Goal: Task Accomplishment & Management: Use online tool/utility

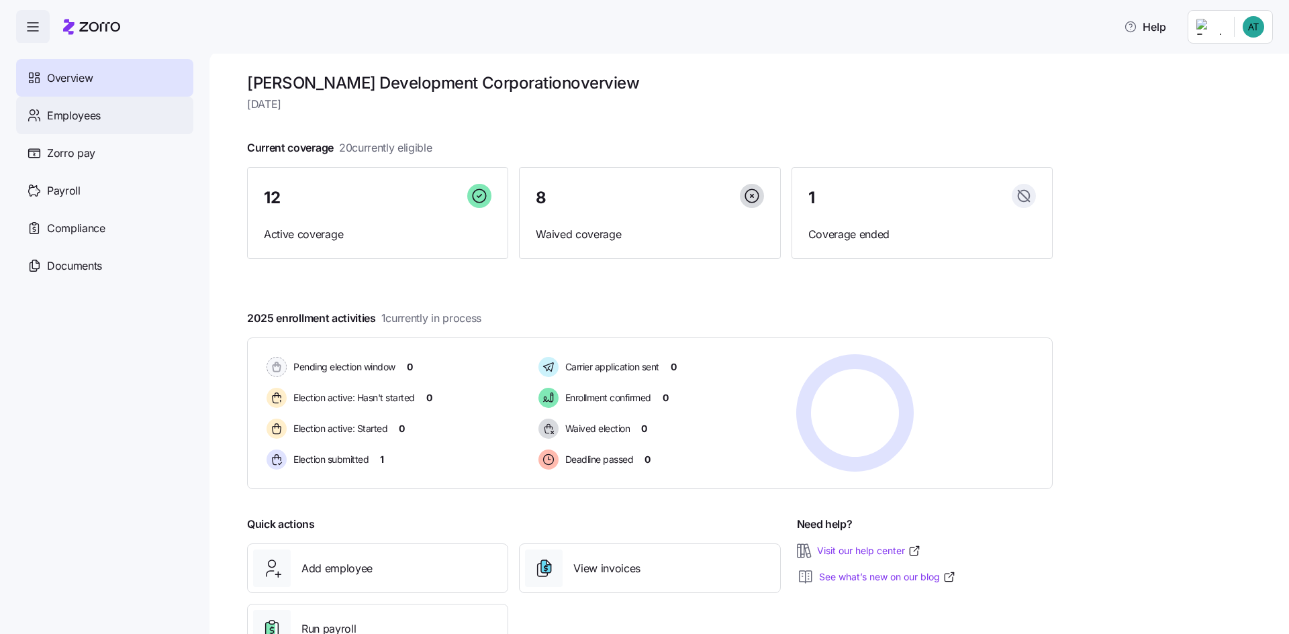
click at [87, 99] on div "Employees" at bounding box center [104, 116] width 177 height 38
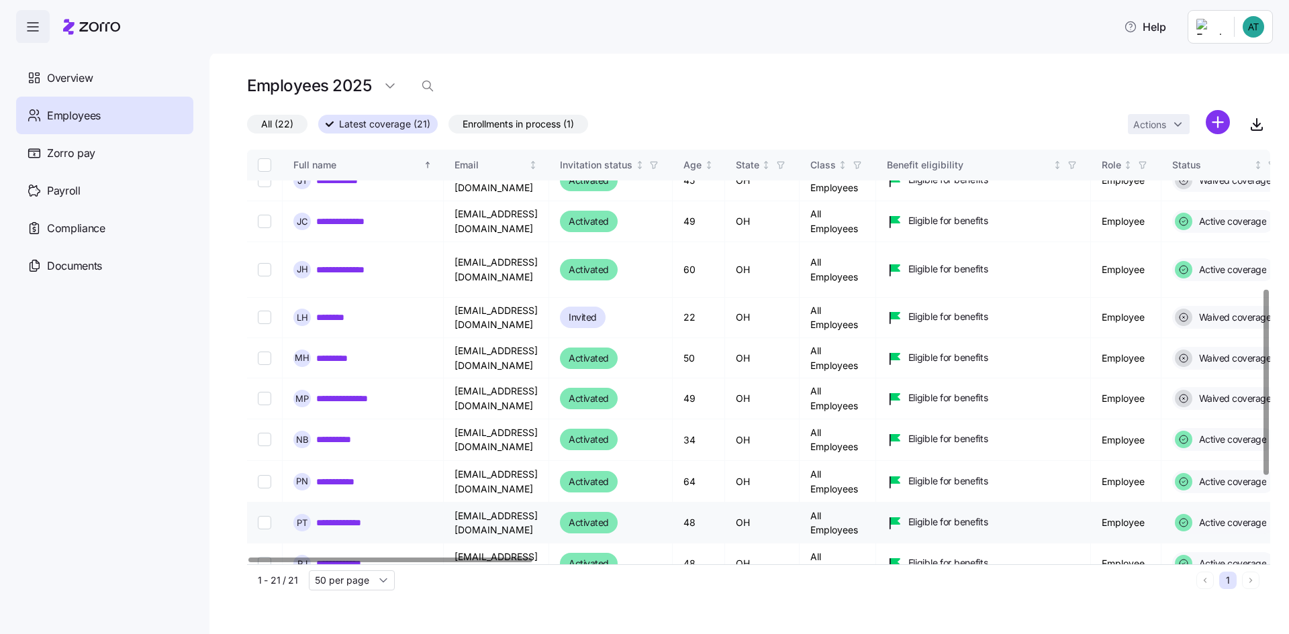
scroll to position [403, 0]
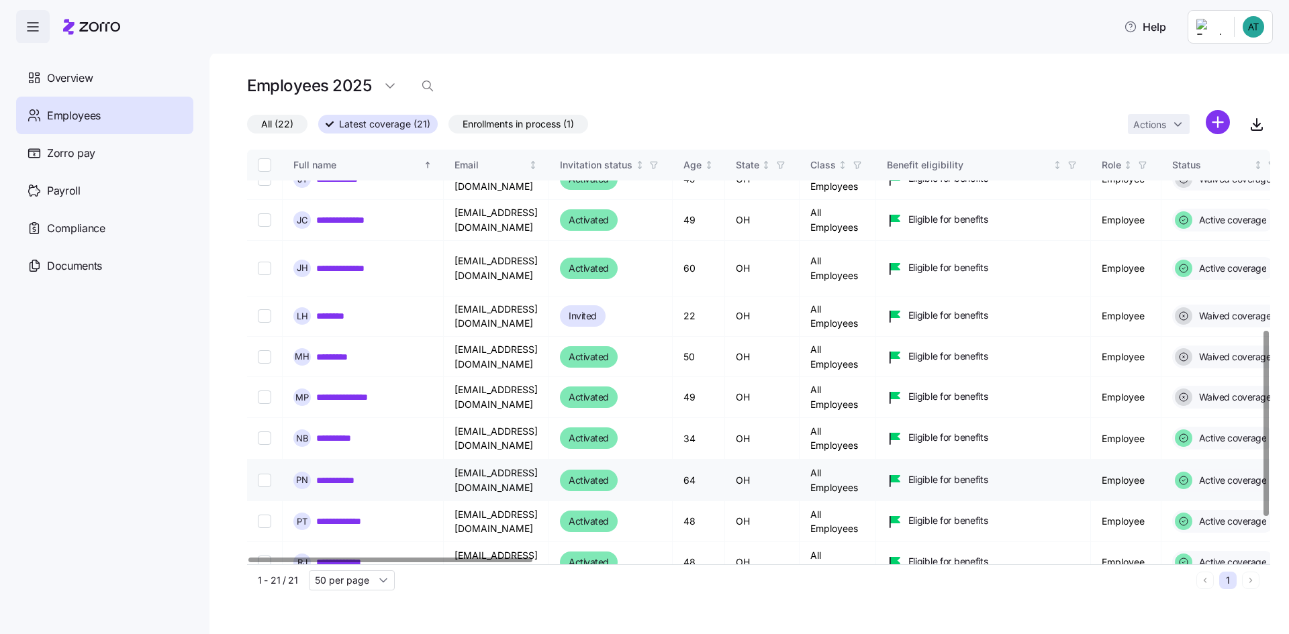
click at [353, 474] on link "**********" at bounding box center [343, 480] width 54 height 13
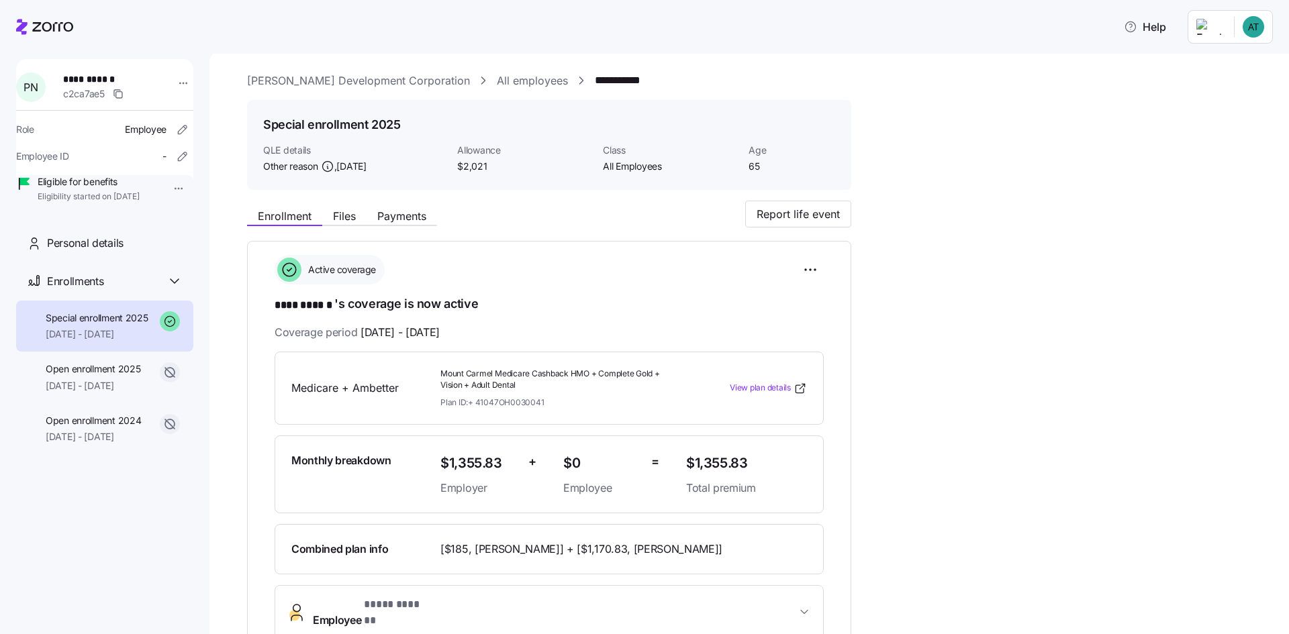
click at [393, 224] on div "Enrollment Files Payments" at bounding box center [342, 218] width 190 height 16
click at [391, 213] on span "Payments" at bounding box center [401, 216] width 49 height 11
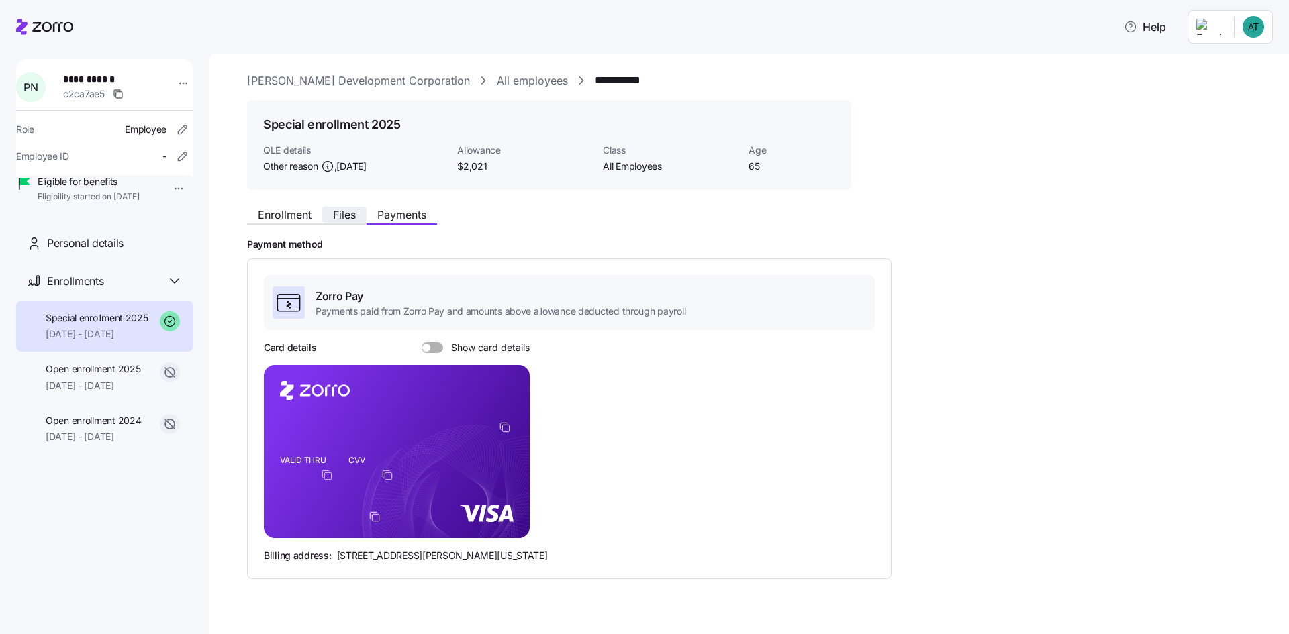
click at [356, 216] on span "Files" at bounding box center [344, 214] width 23 height 11
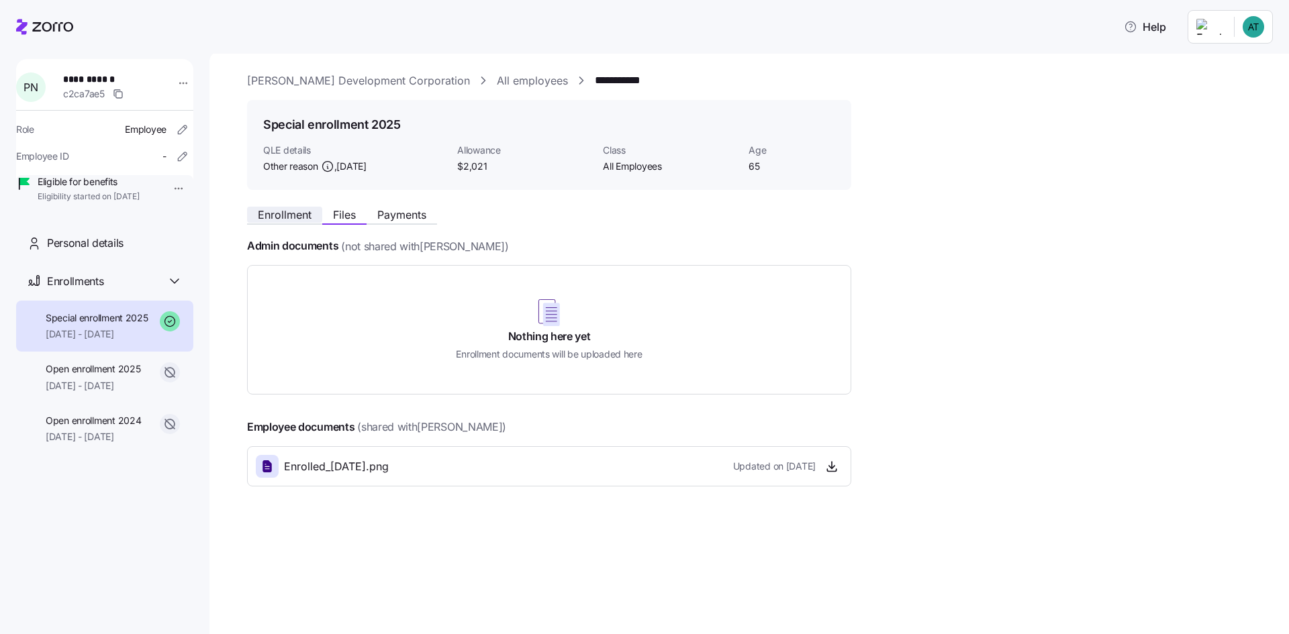
click at [303, 216] on span "Enrollment" at bounding box center [285, 214] width 54 height 11
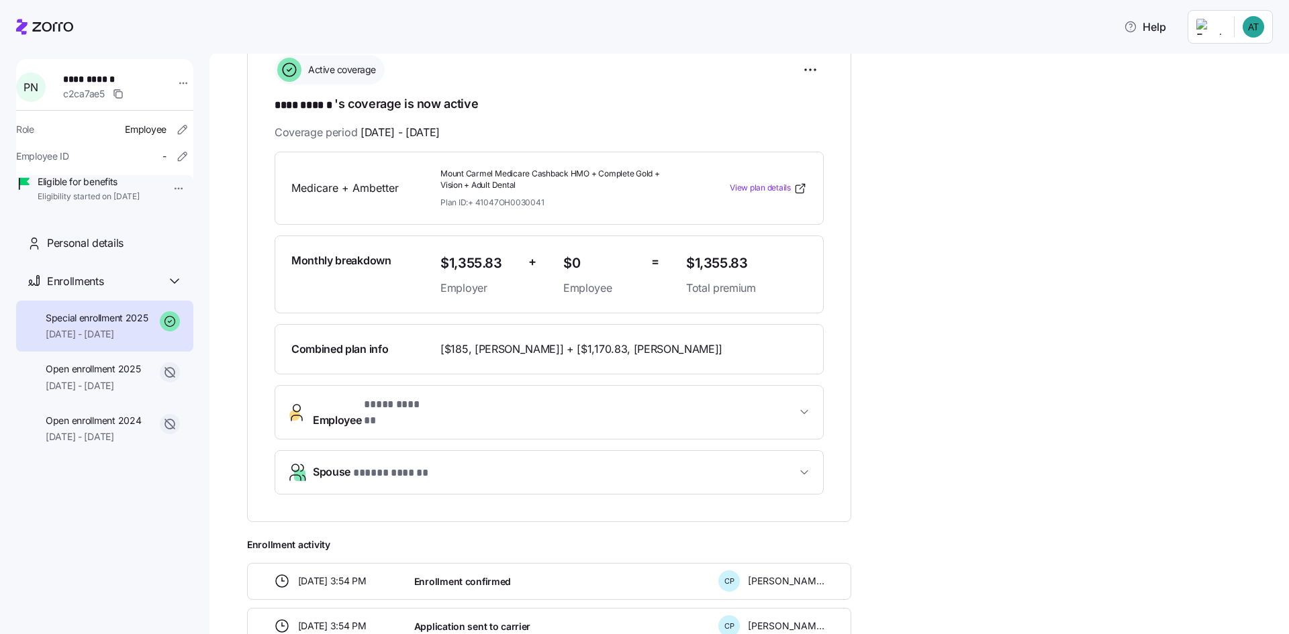
scroll to position [201, 0]
click at [787, 401] on span "Employee * **** ****** *" at bounding box center [554, 411] width 483 height 32
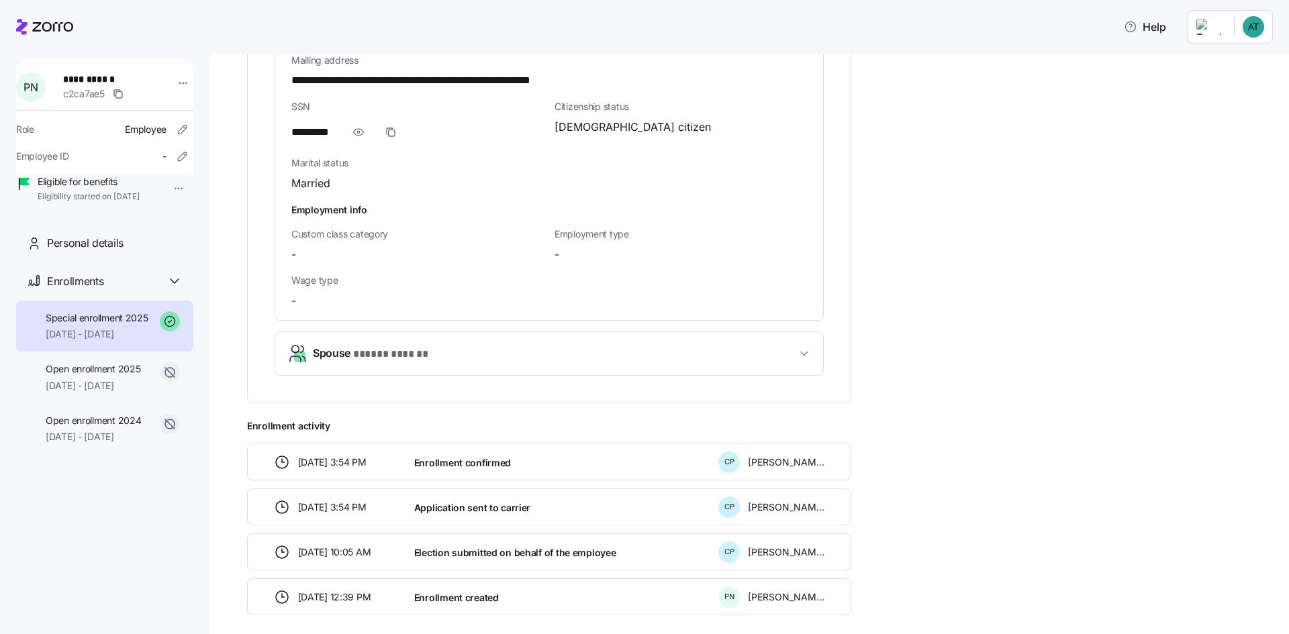
scroll to position [1007, 0]
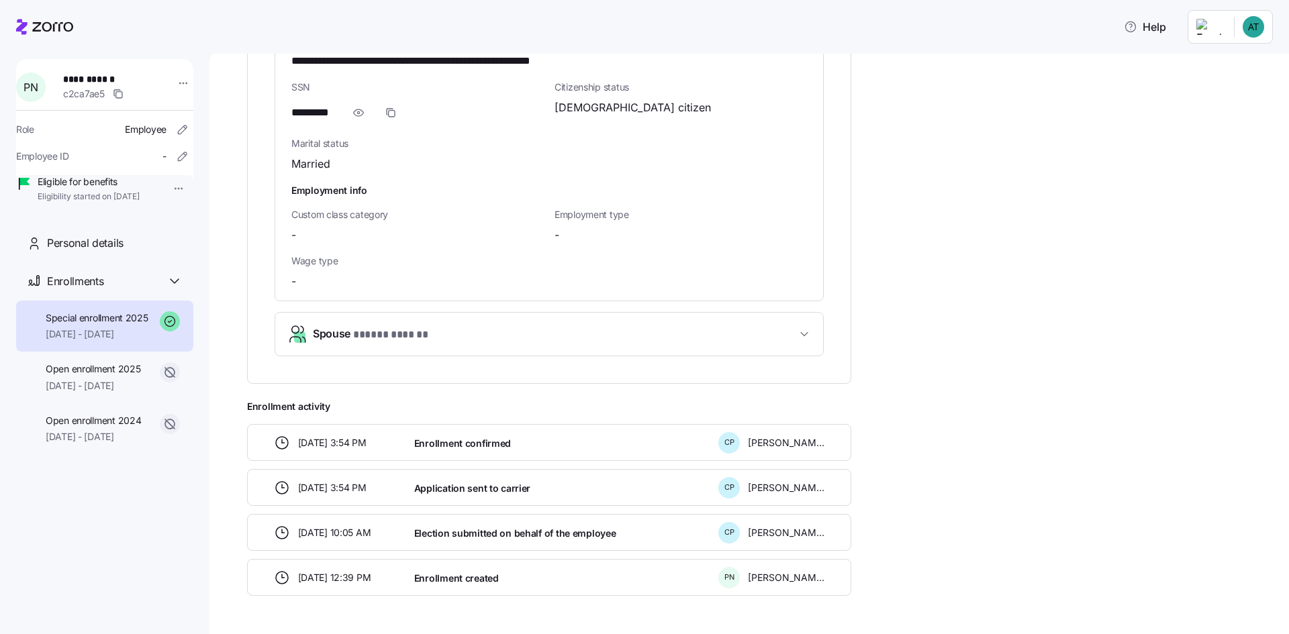
click at [576, 326] on span "Spouse * ***** ****** *" at bounding box center [554, 335] width 483 height 18
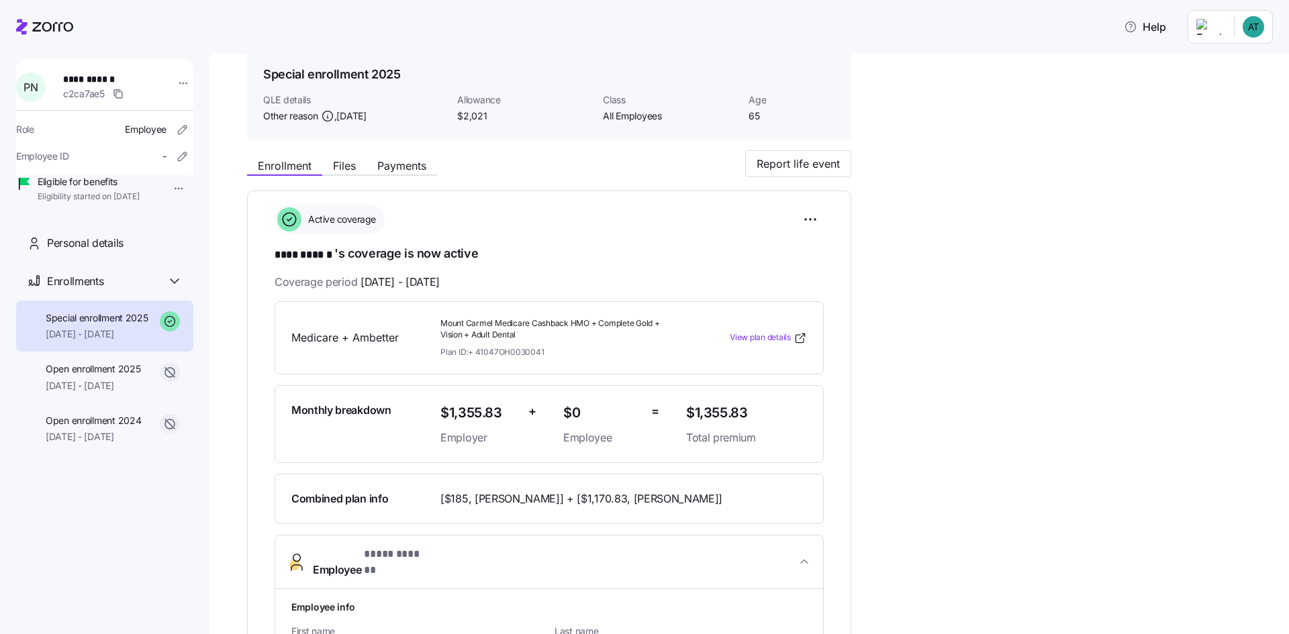
scroll to position [0, 0]
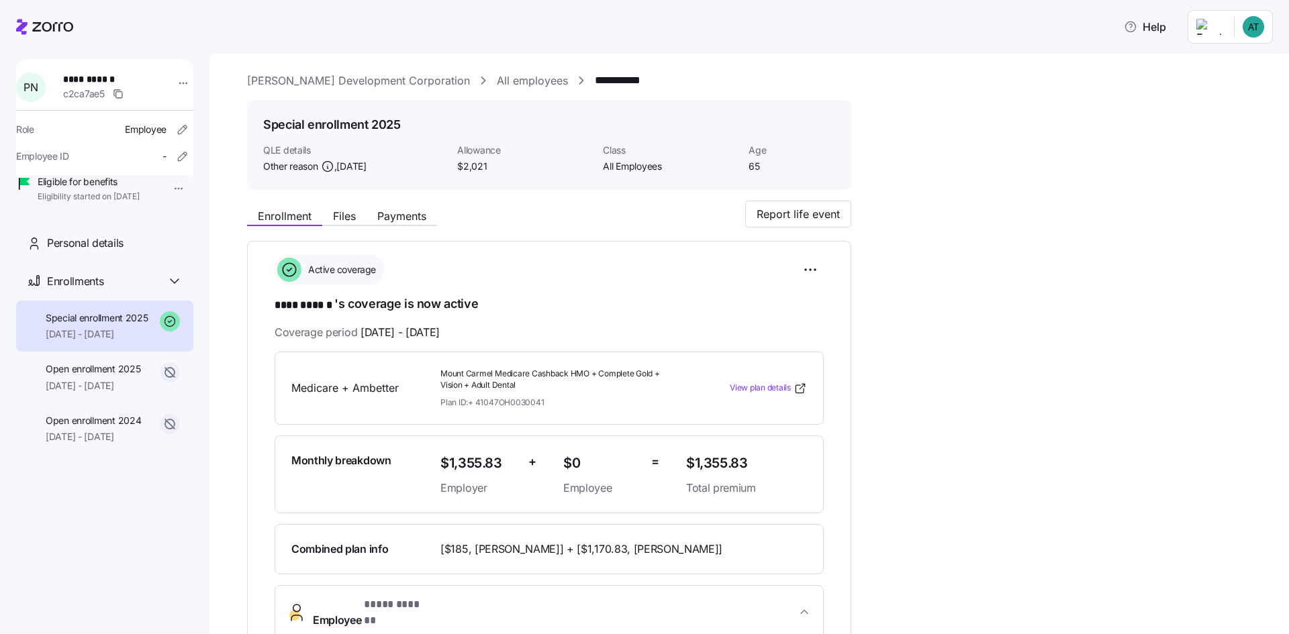
click at [303, 77] on link "McKnight Development Corporation" at bounding box center [358, 81] width 223 height 17
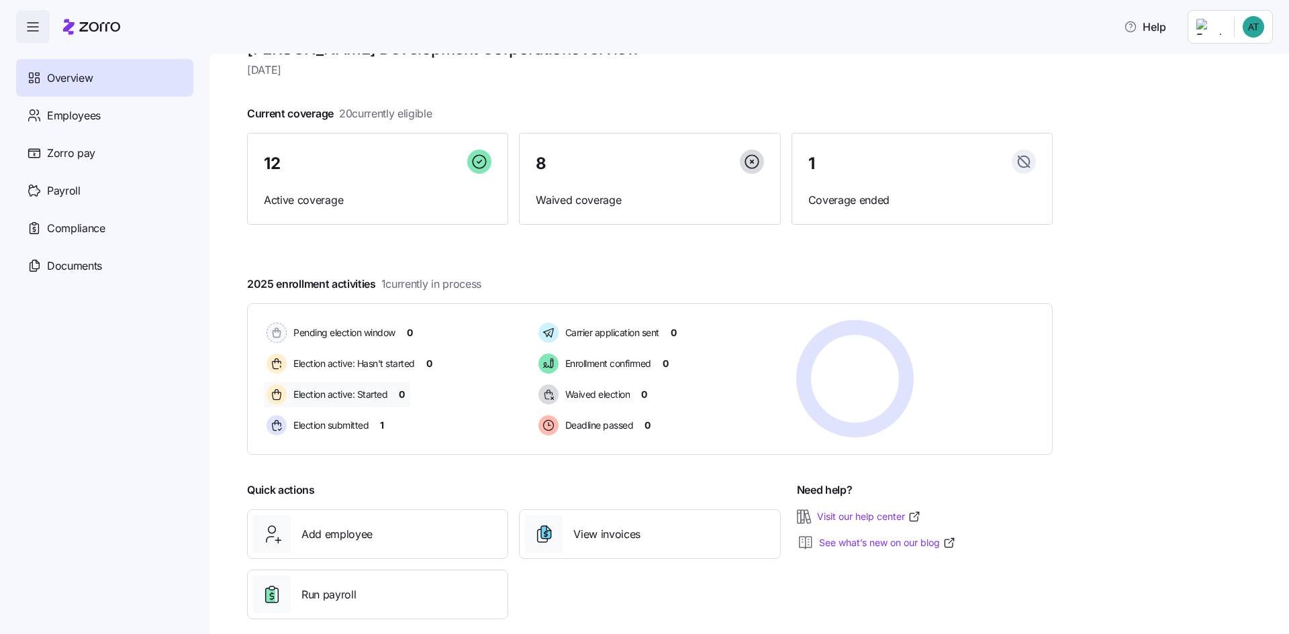
scroll to position [52, 0]
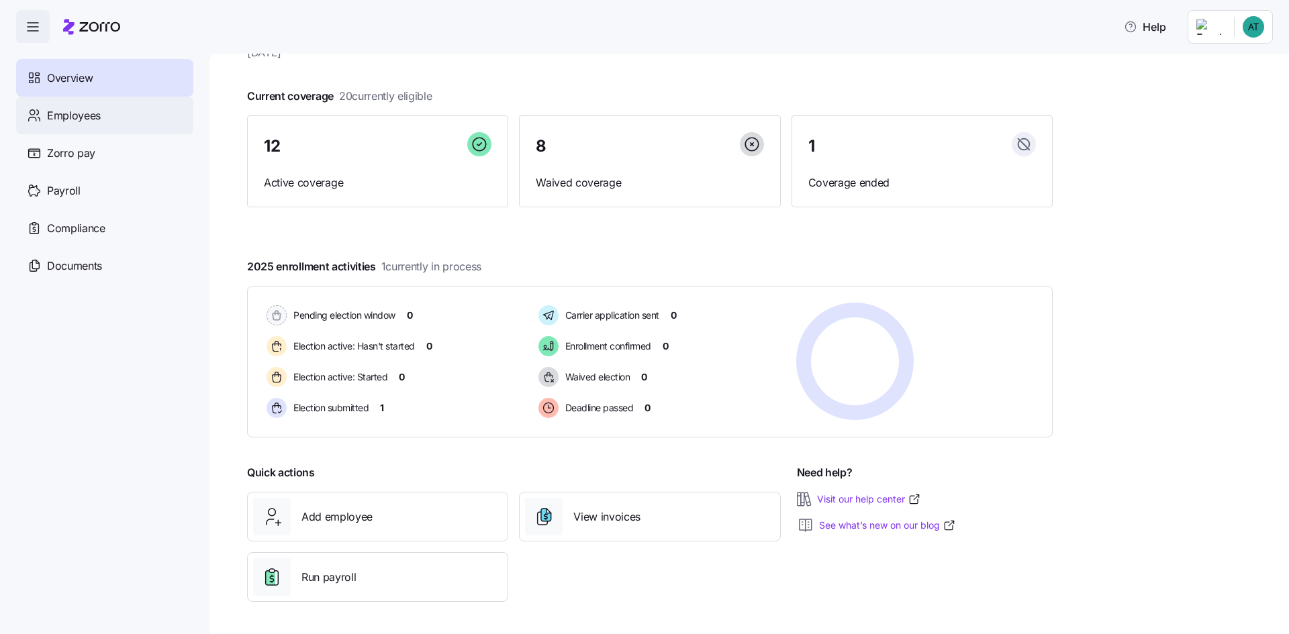
click at [78, 107] on span "Employees" at bounding box center [74, 115] width 54 height 17
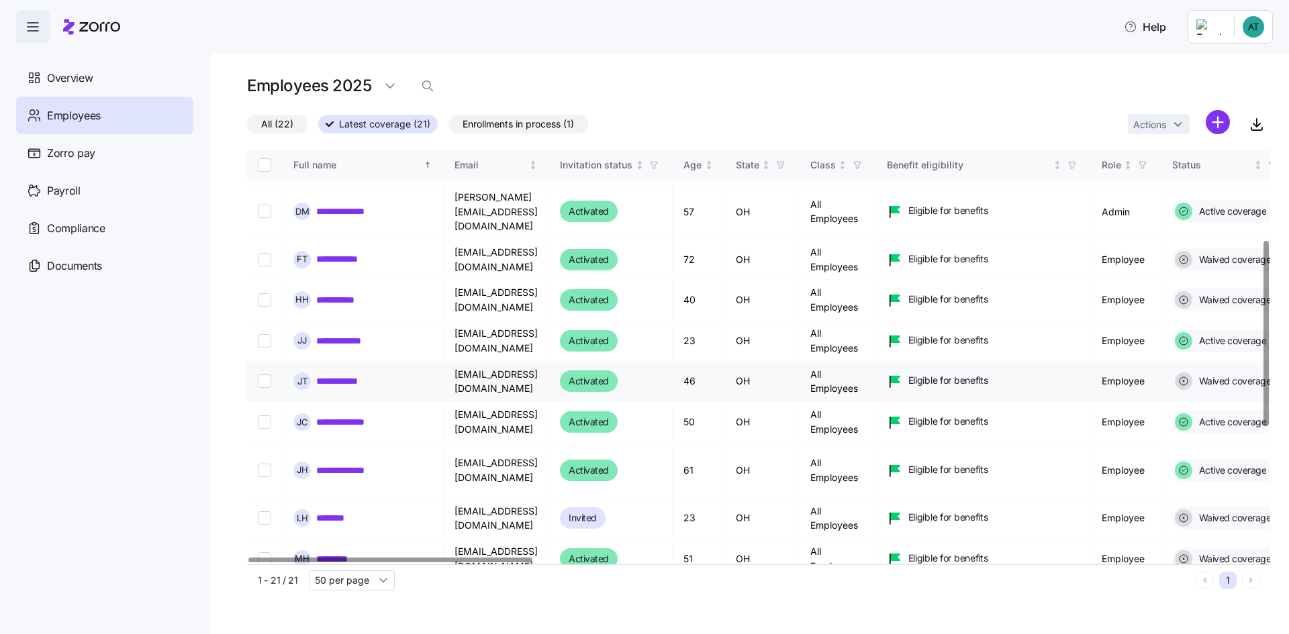
scroll to position [201, 0]
click at [342, 463] on link "**********" at bounding box center [350, 469] width 68 height 13
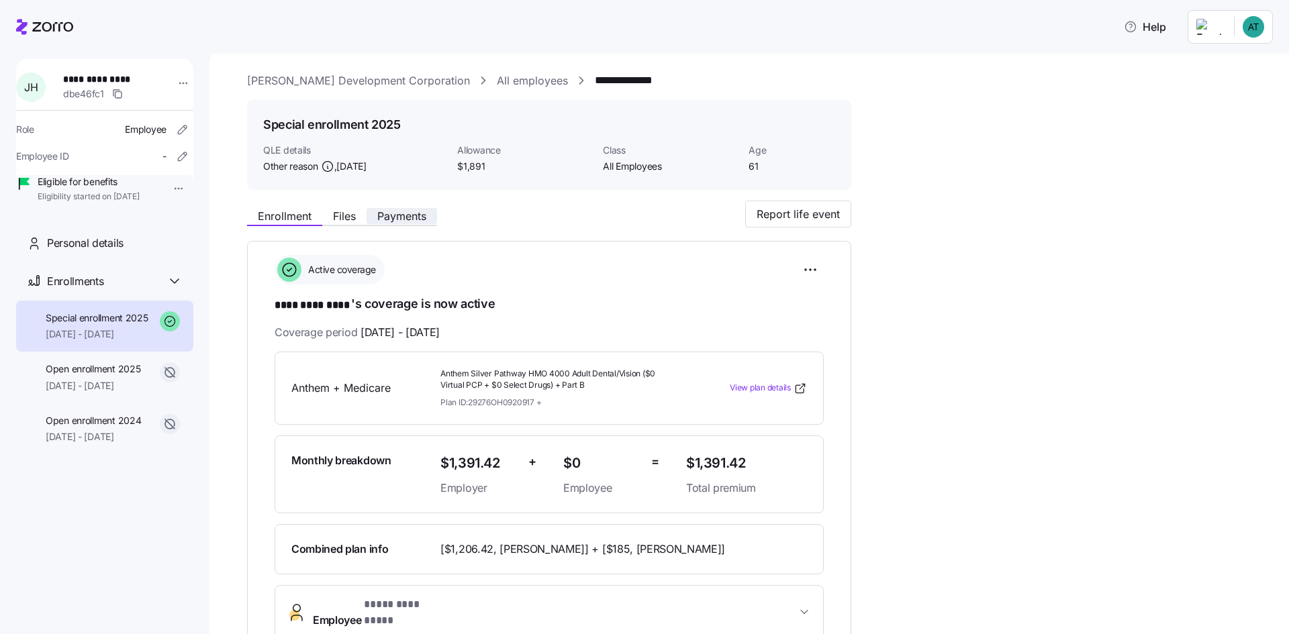
click at [384, 212] on span "Payments" at bounding box center [401, 216] width 49 height 11
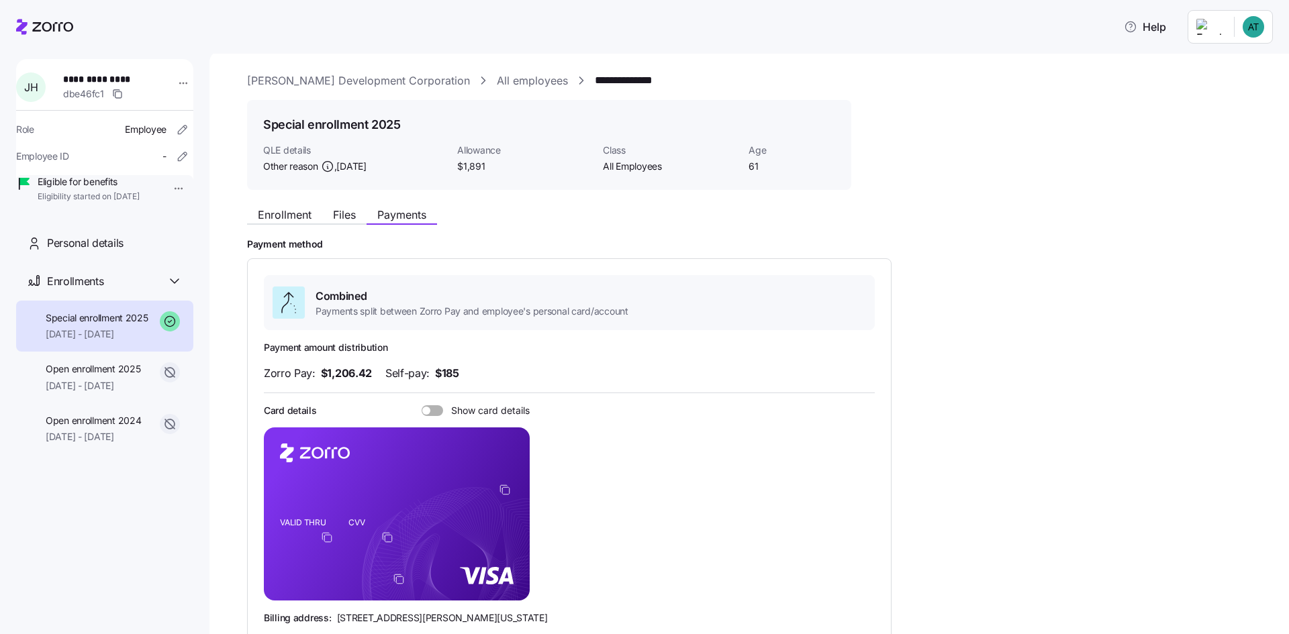
click at [309, 77] on link "McKnight Development Corporation" at bounding box center [358, 81] width 223 height 17
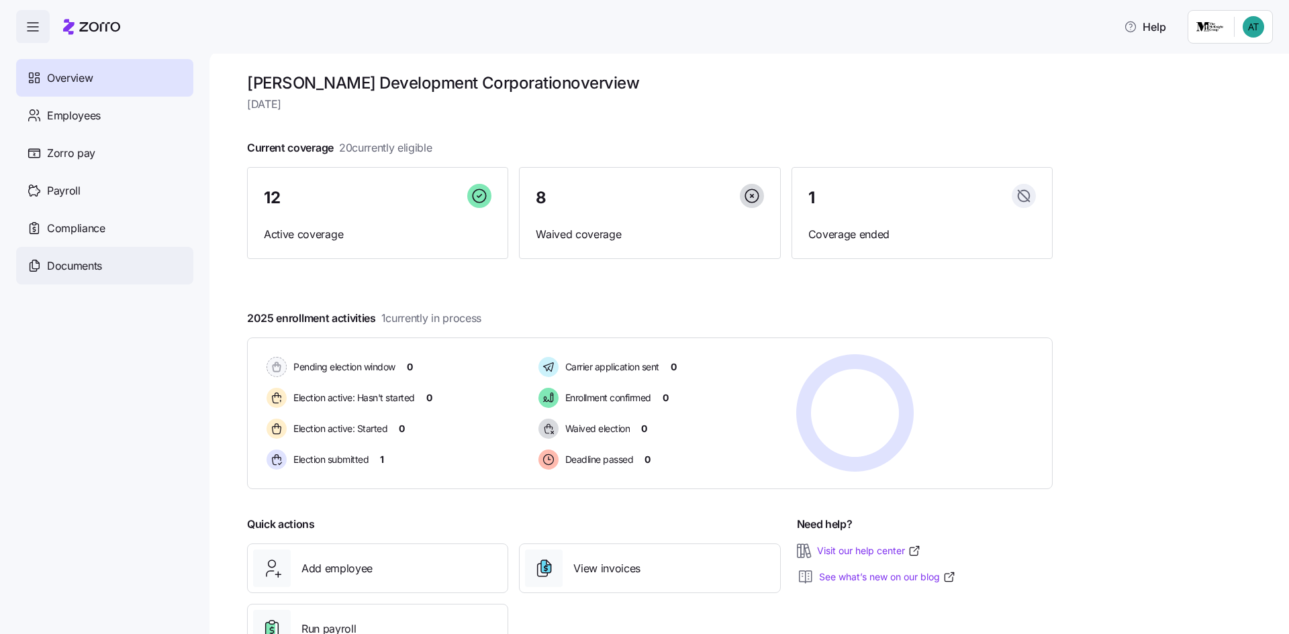
click at [85, 267] on span "Documents" at bounding box center [74, 266] width 55 height 17
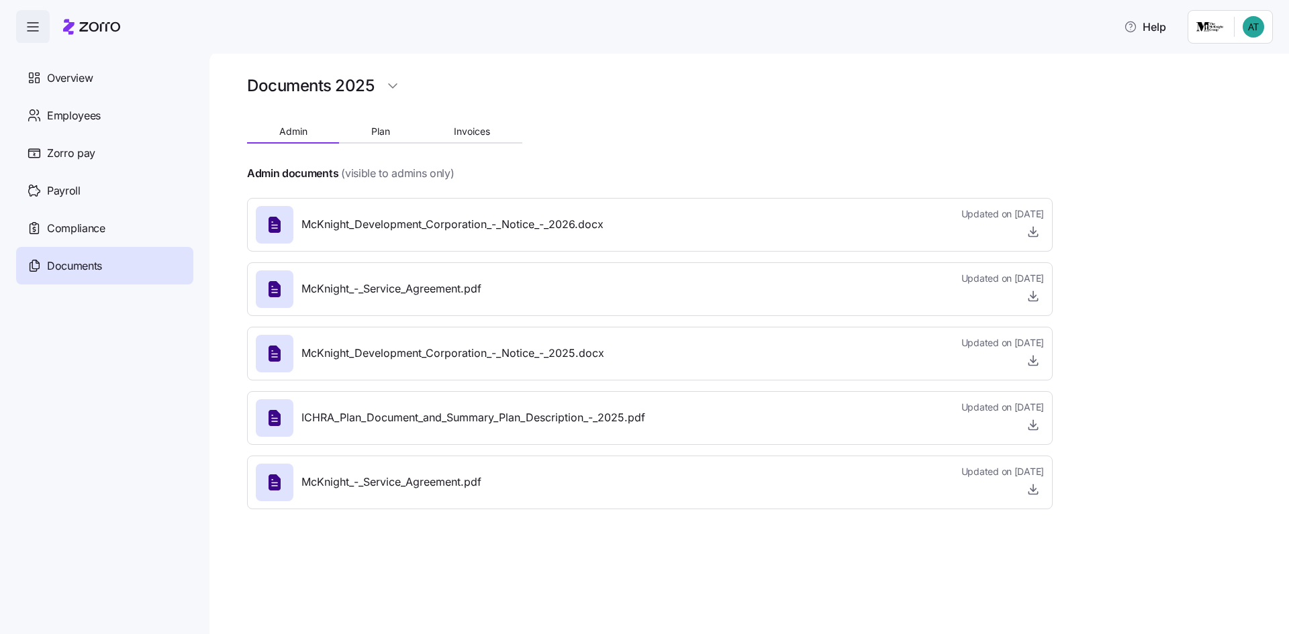
click at [75, 194] on span "Payroll" at bounding box center [64, 191] width 34 height 17
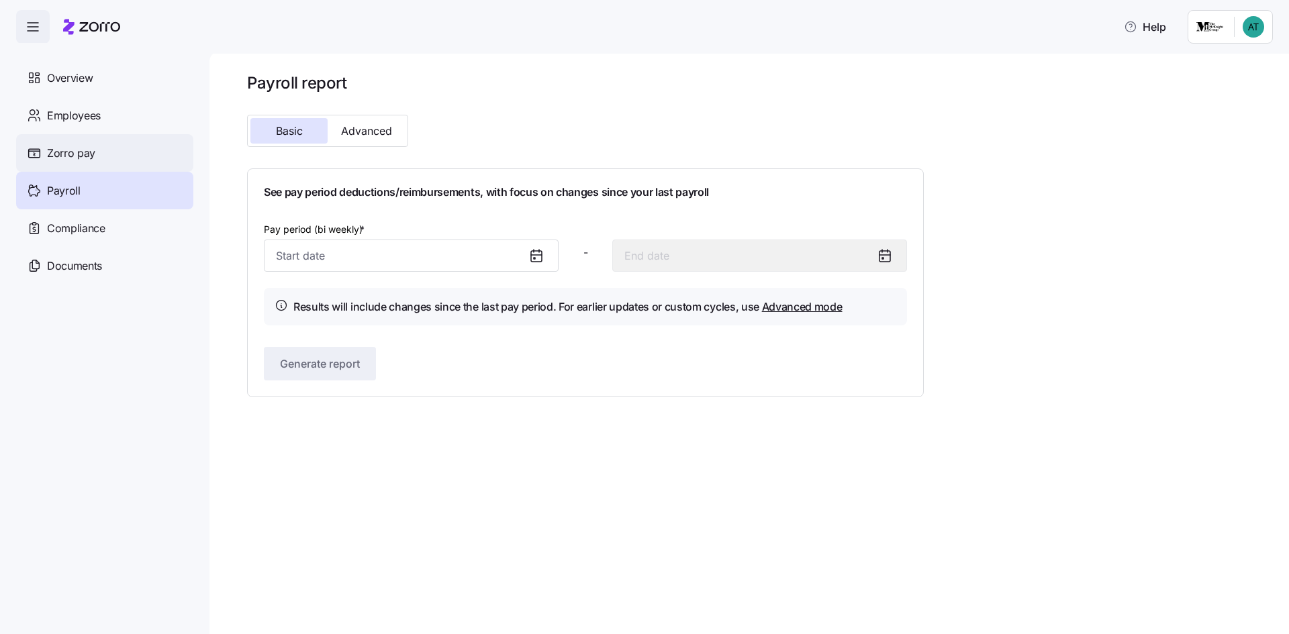
click at [81, 155] on span "Zorro pay" at bounding box center [71, 153] width 48 height 17
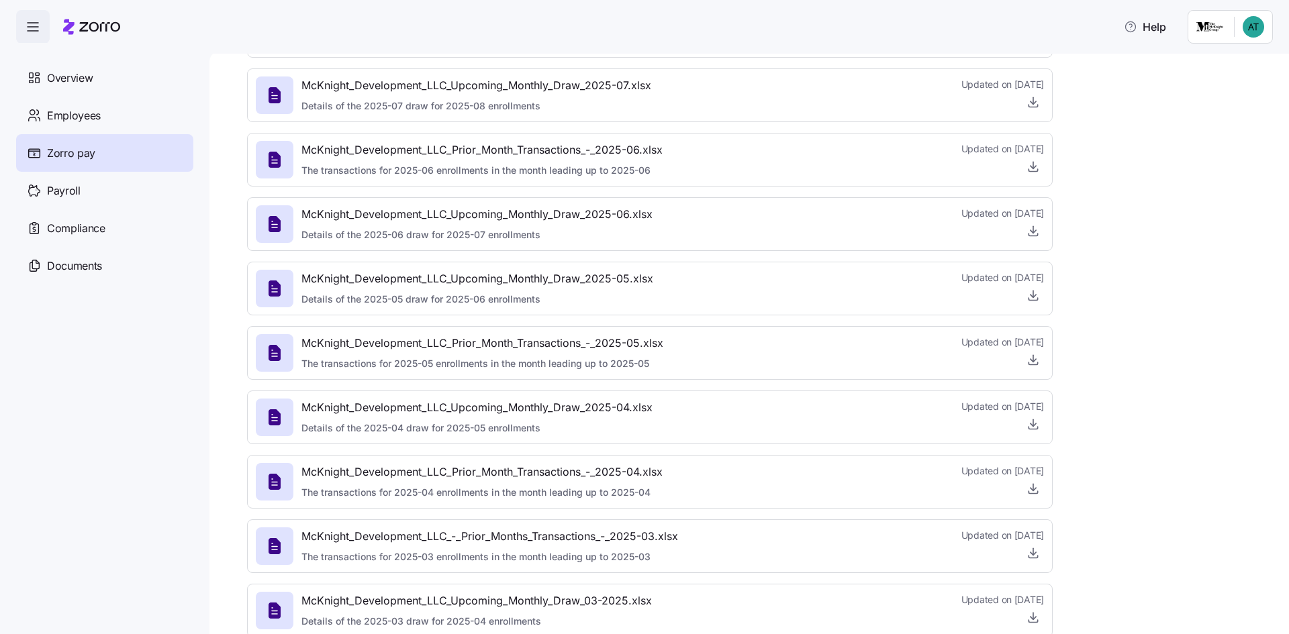
scroll to position [403, 0]
click at [625, 467] on span "McKnight_Development_LLC_Prior_Month_Transactions_-_2025-04.xlsx" at bounding box center [481, 471] width 361 height 17
click at [268, 482] on icon at bounding box center [274, 481] width 21 height 21
click at [1032, 485] on icon "button" at bounding box center [1033, 487] width 13 height 13
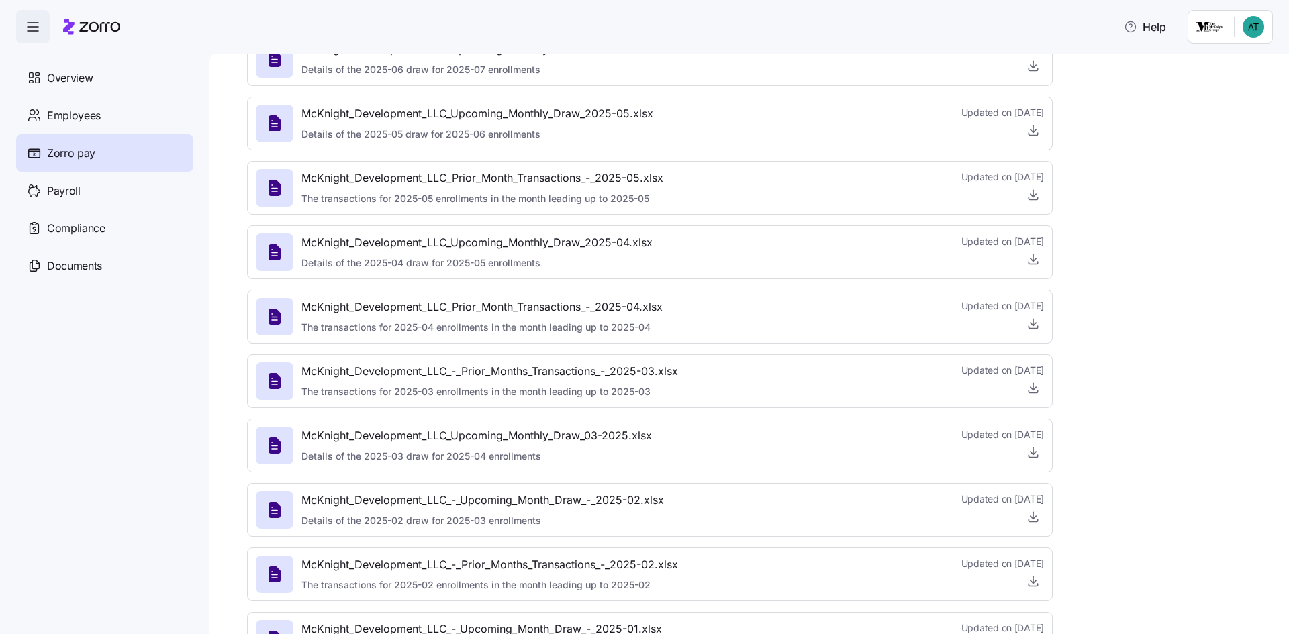
scroll to position [604, 0]
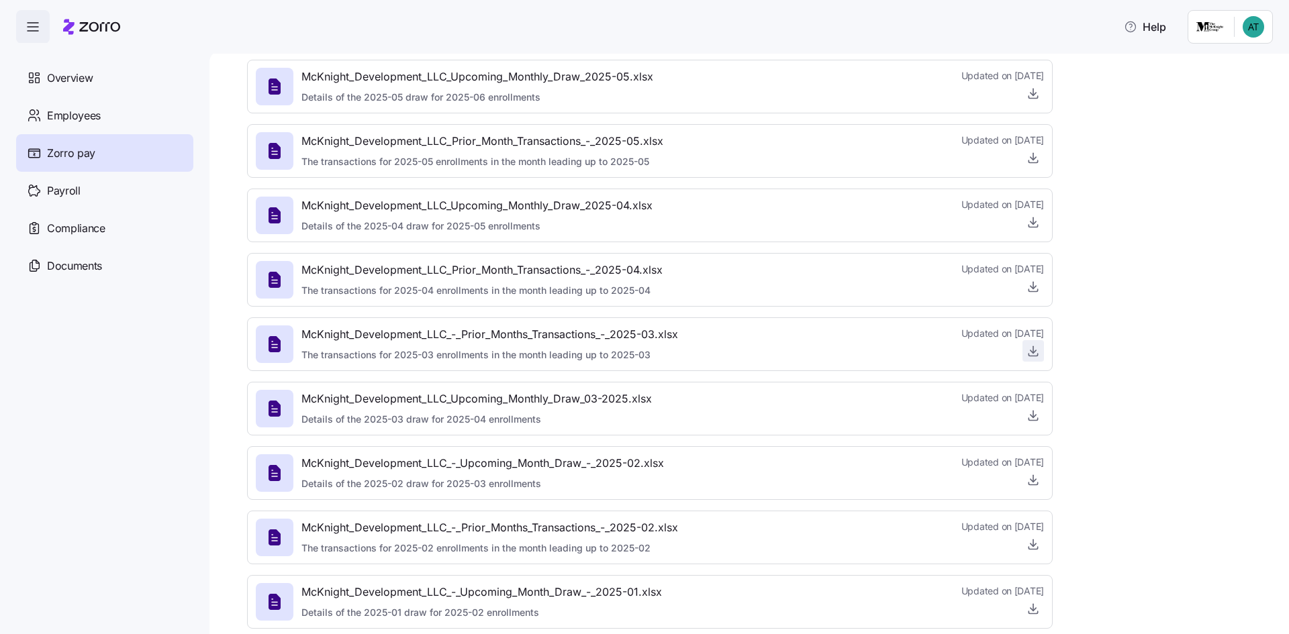
click at [1031, 350] on icon "button" at bounding box center [1033, 350] width 13 height 13
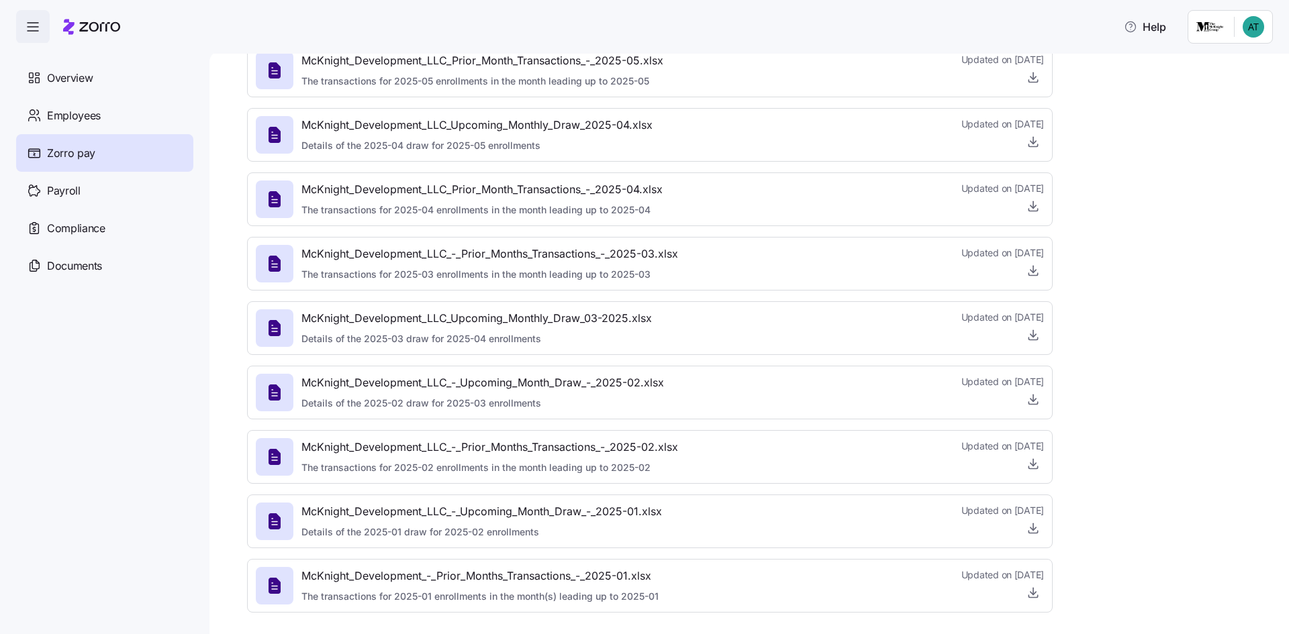
scroll to position [690, 0]
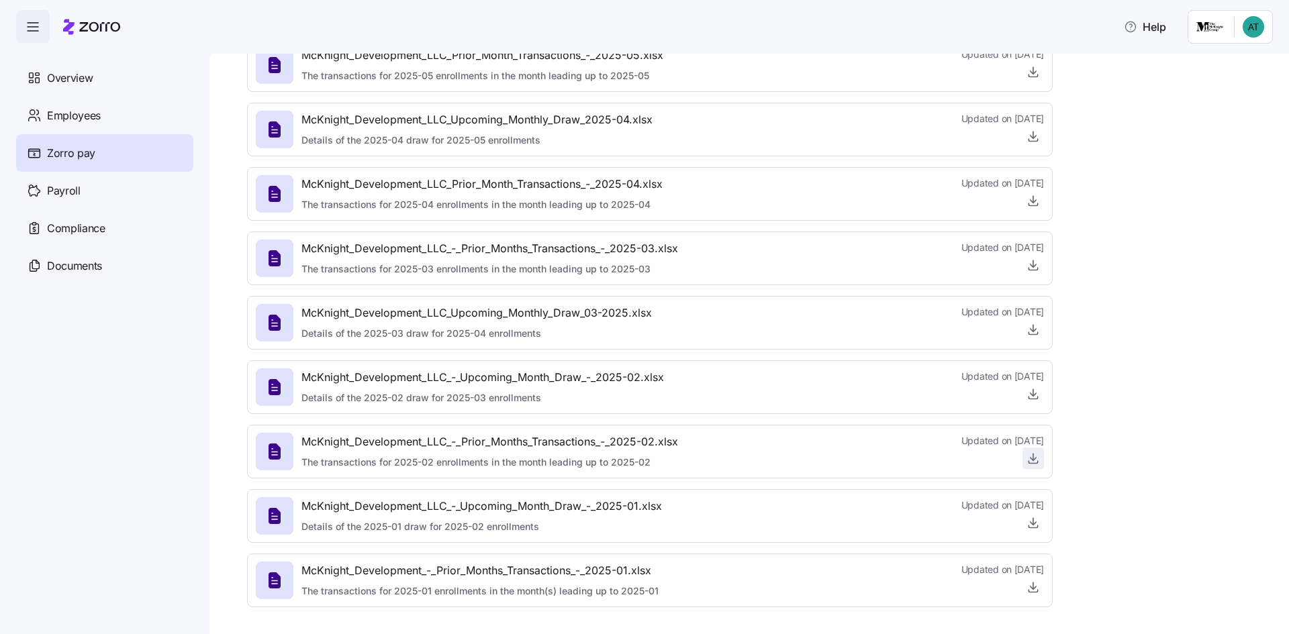
click at [1031, 454] on icon "button" at bounding box center [1033, 458] width 13 height 13
click at [1035, 586] on icon "button" at bounding box center [1033, 587] width 13 height 13
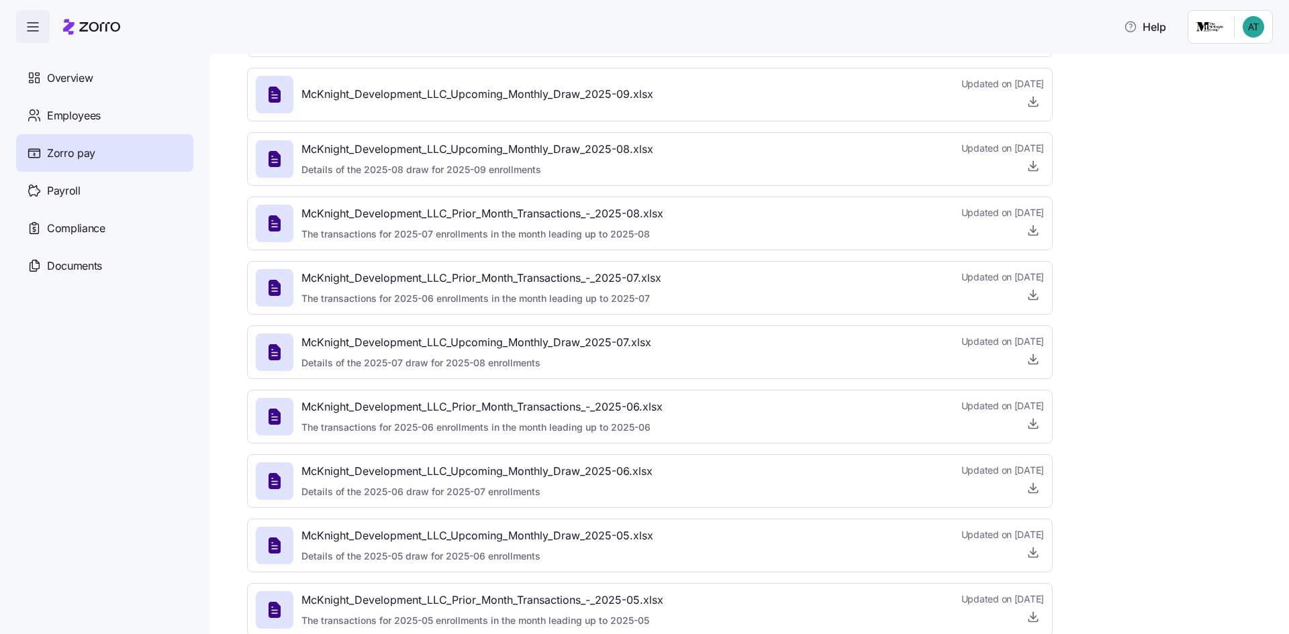
scroll to position [0, 0]
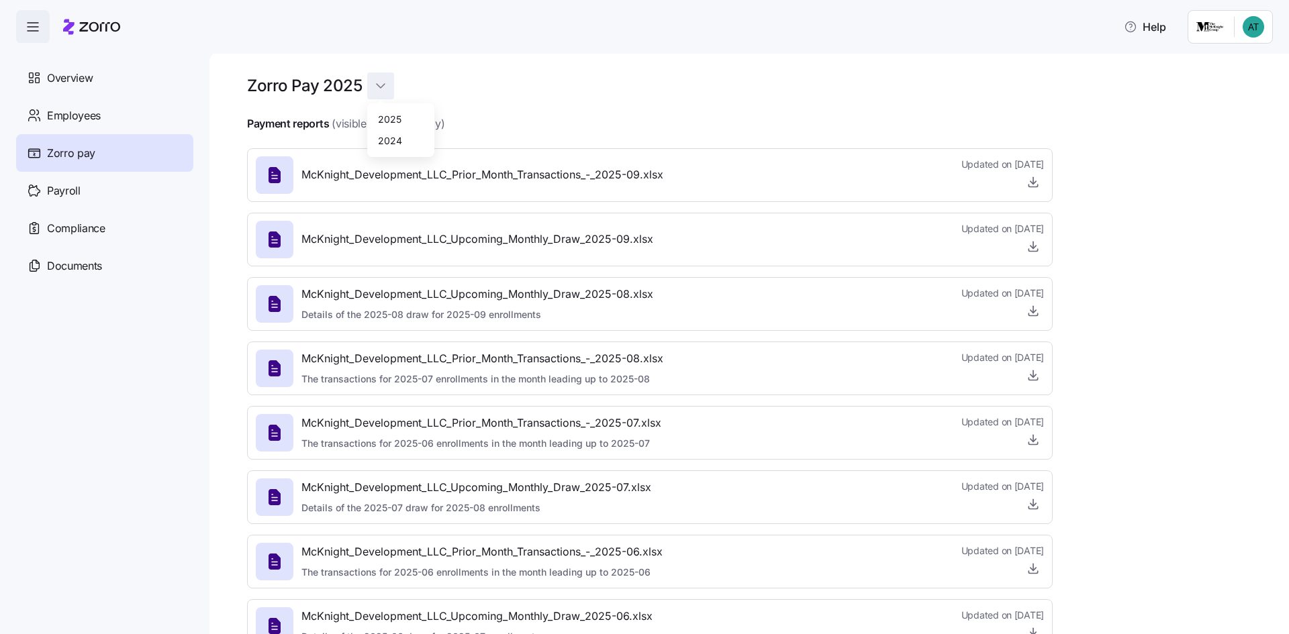
click at [367, 89] on html "Help Overview Employees Zorro pay Payroll Compliance Documents Zorro Pay 2025 P…" at bounding box center [644, 313] width 1289 height 626
click at [393, 138] on div "2024" at bounding box center [390, 140] width 24 height 15
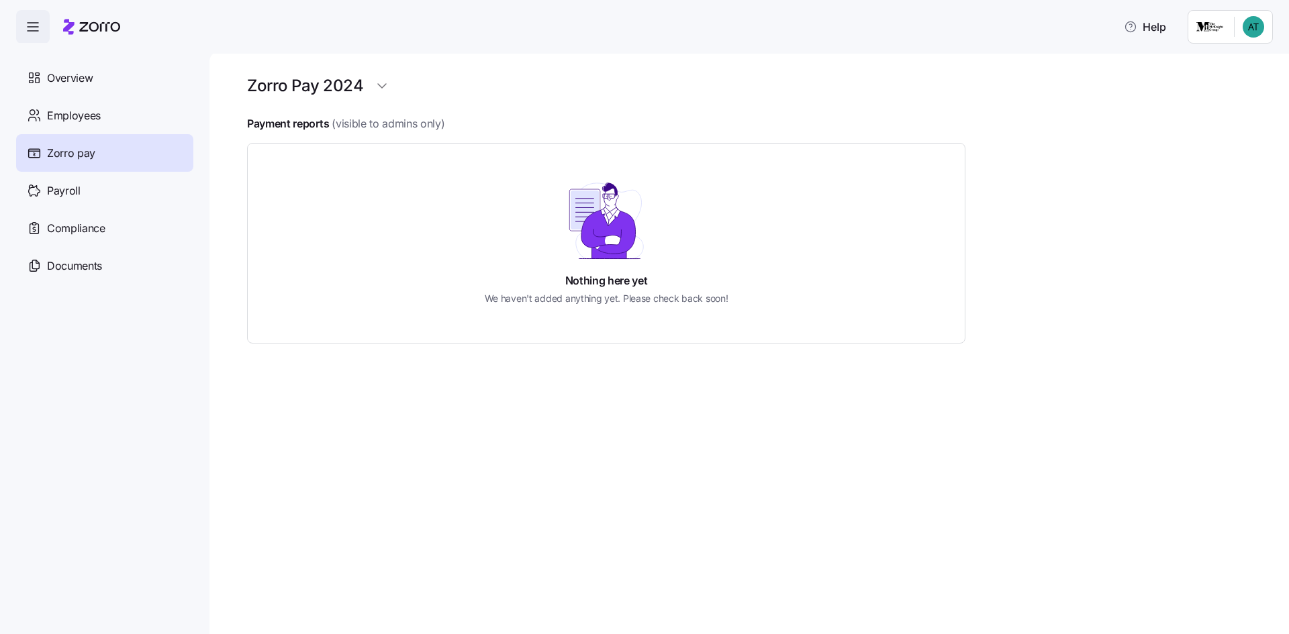
click at [322, 81] on h1 "Zorro Pay 2024" at bounding box center [305, 85] width 116 height 21
click at [376, 82] on html "Help Overview Employees Zorro pay Payroll Compliance Documents Zorro Pay 2024 P…" at bounding box center [644, 313] width 1289 height 626
click at [408, 113] on div "2025" at bounding box center [401, 118] width 56 height 21
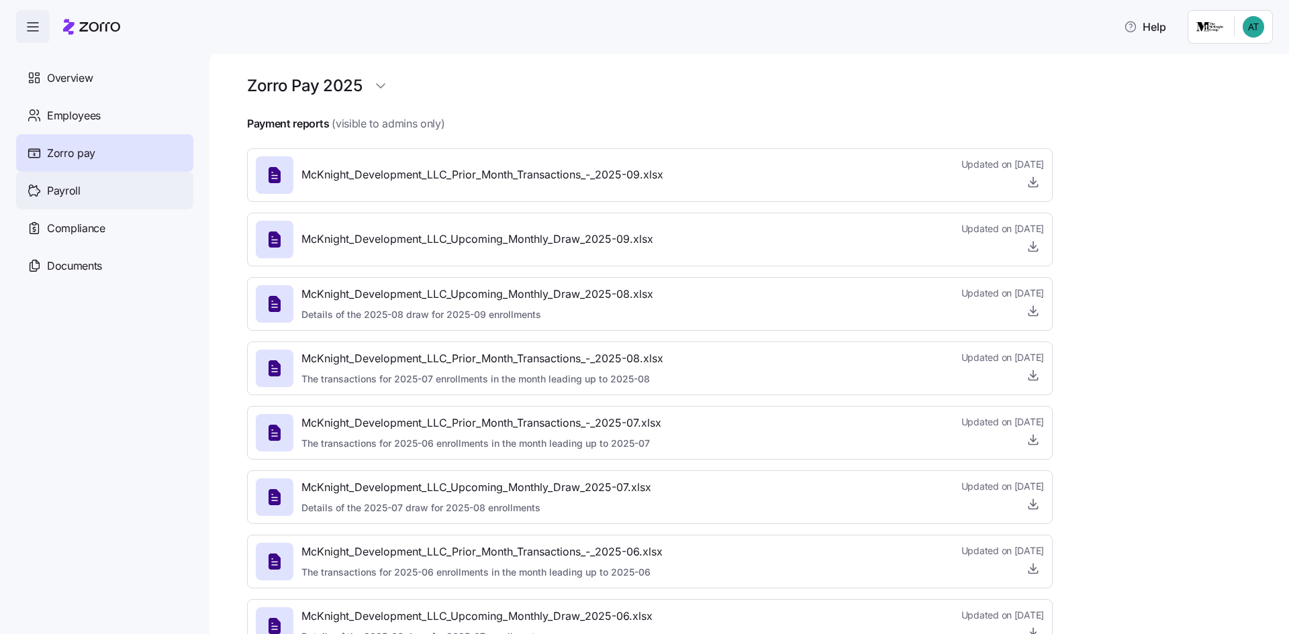
click at [65, 189] on span "Payroll" at bounding box center [64, 191] width 34 height 17
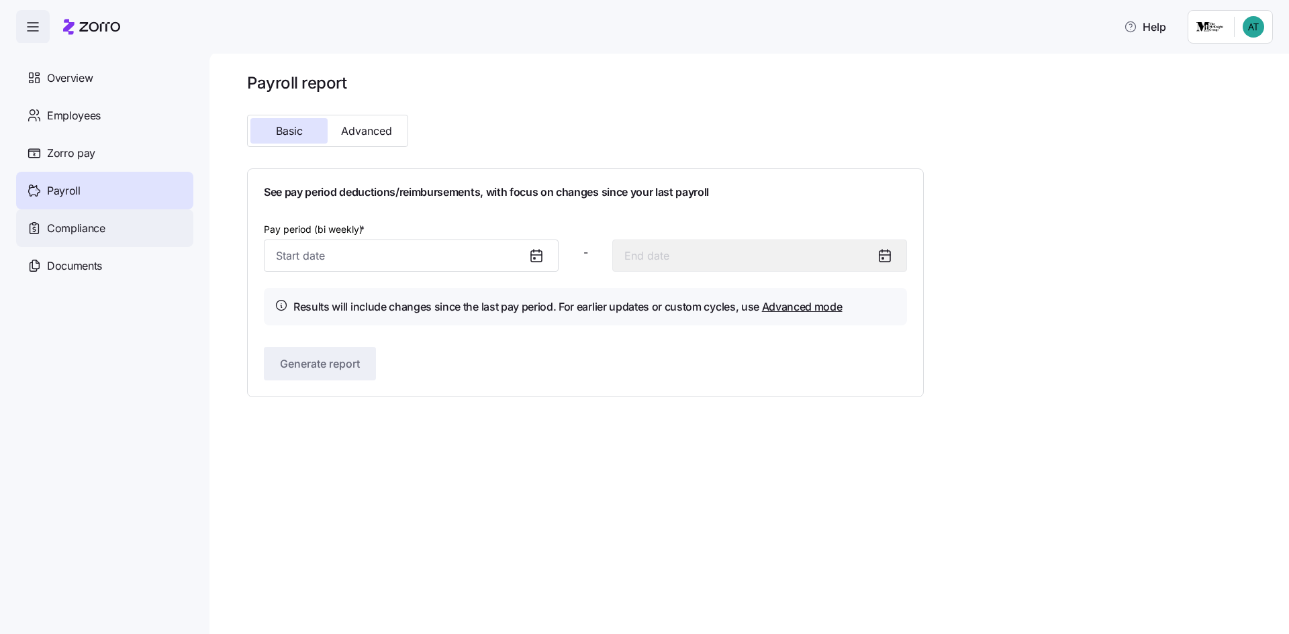
click at [95, 234] on span "Compliance" at bounding box center [76, 228] width 58 height 17
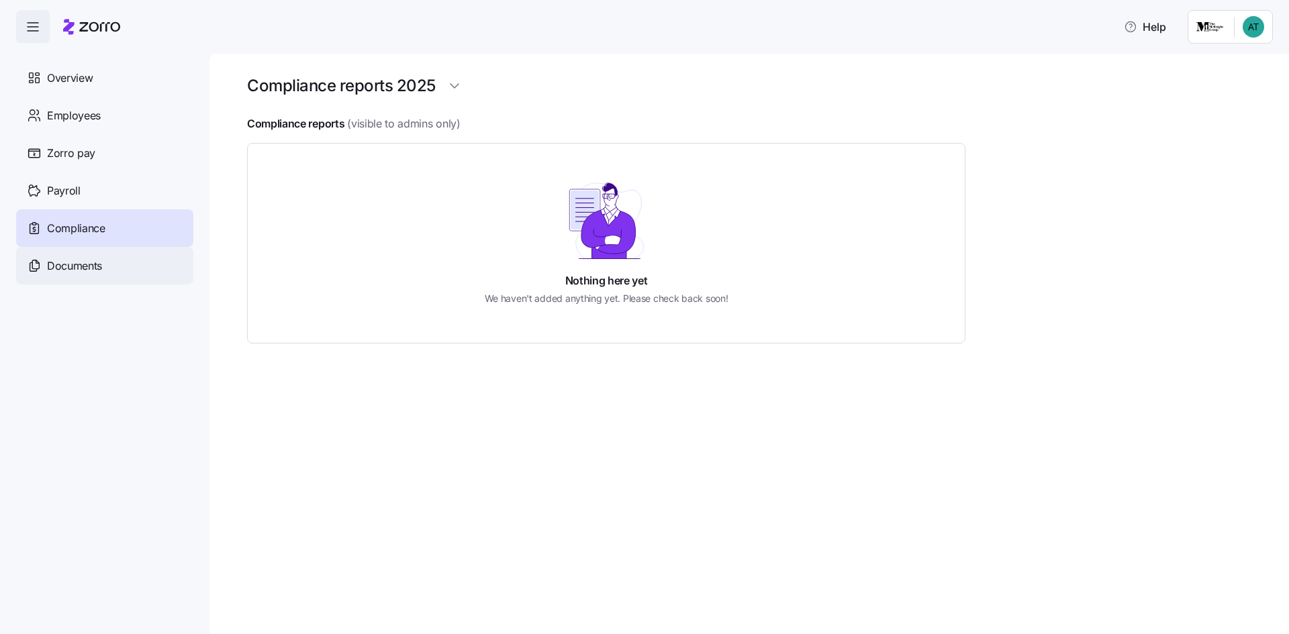
click at [85, 267] on span "Documents" at bounding box center [74, 266] width 55 height 17
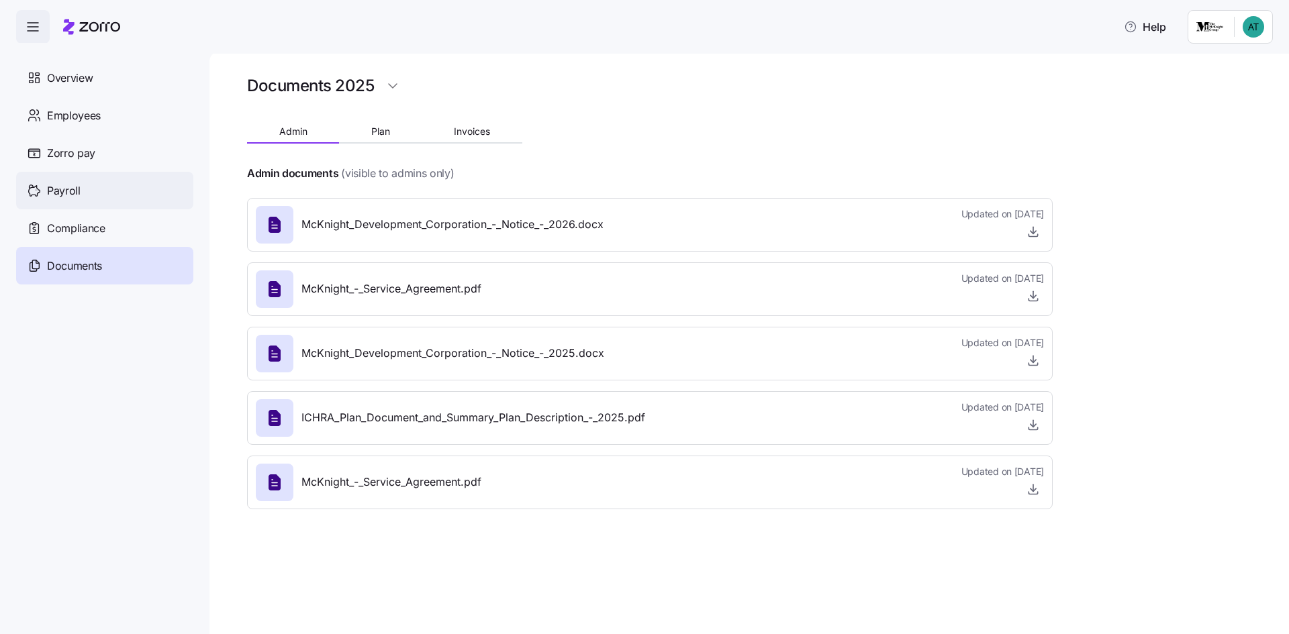
click at [81, 187] on div "Payroll" at bounding box center [104, 191] width 177 height 38
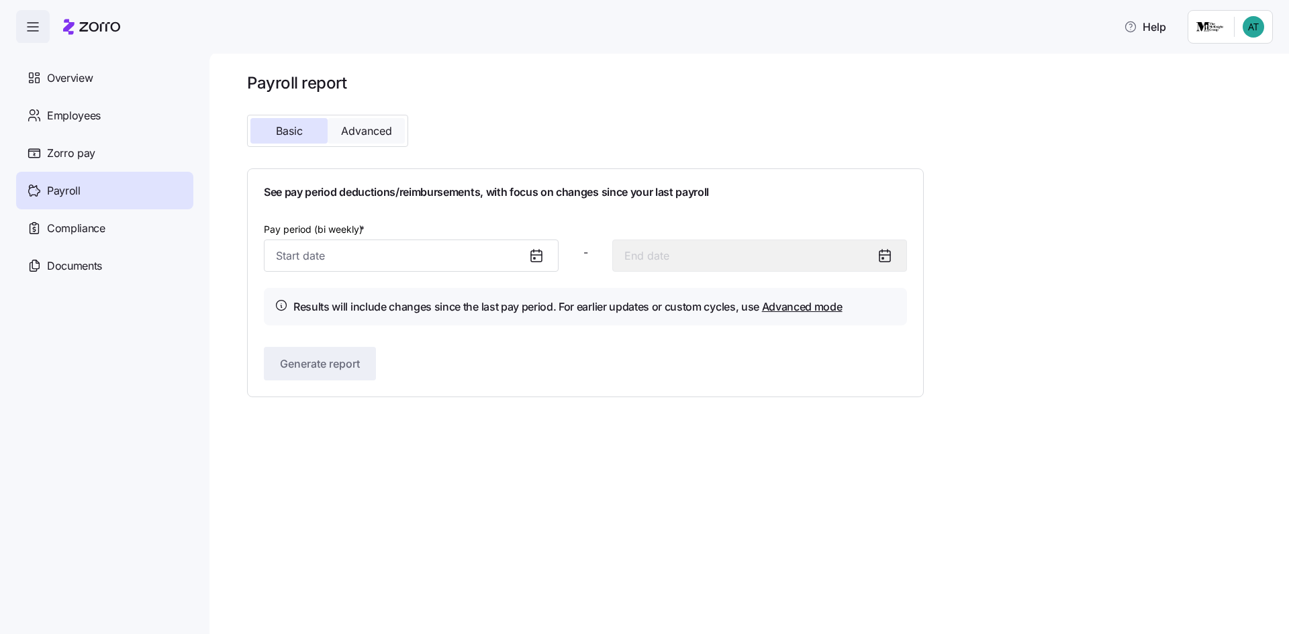
click at [358, 132] on span "Advanced" at bounding box center [366, 131] width 51 height 11
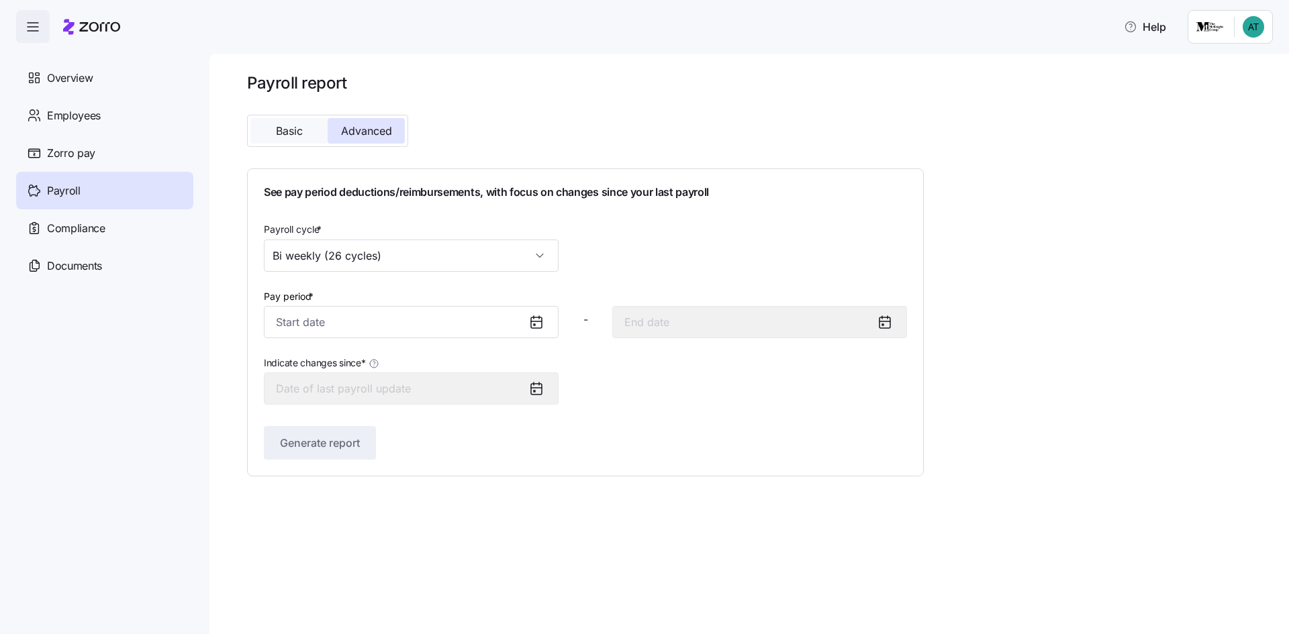
click at [277, 132] on span "Basic" at bounding box center [289, 131] width 27 height 11
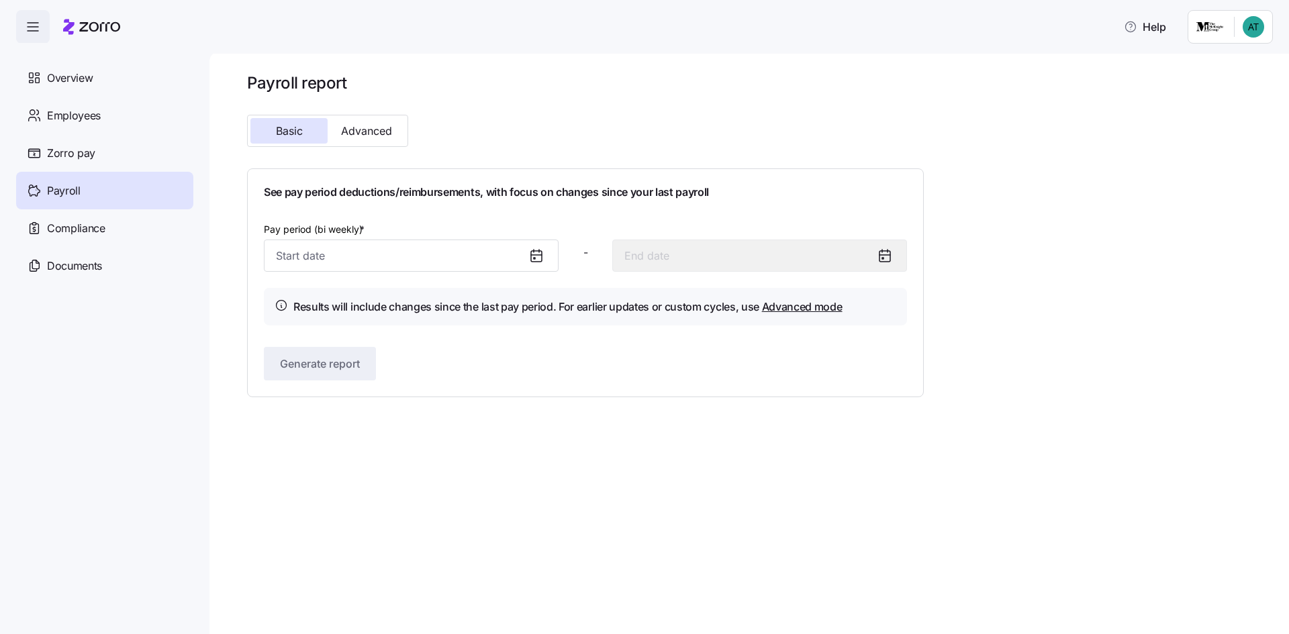
click at [542, 251] on icon at bounding box center [536, 256] width 16 height 16
click at [539, 257] on icon at bounding box center [536, 256] width 16 height 16
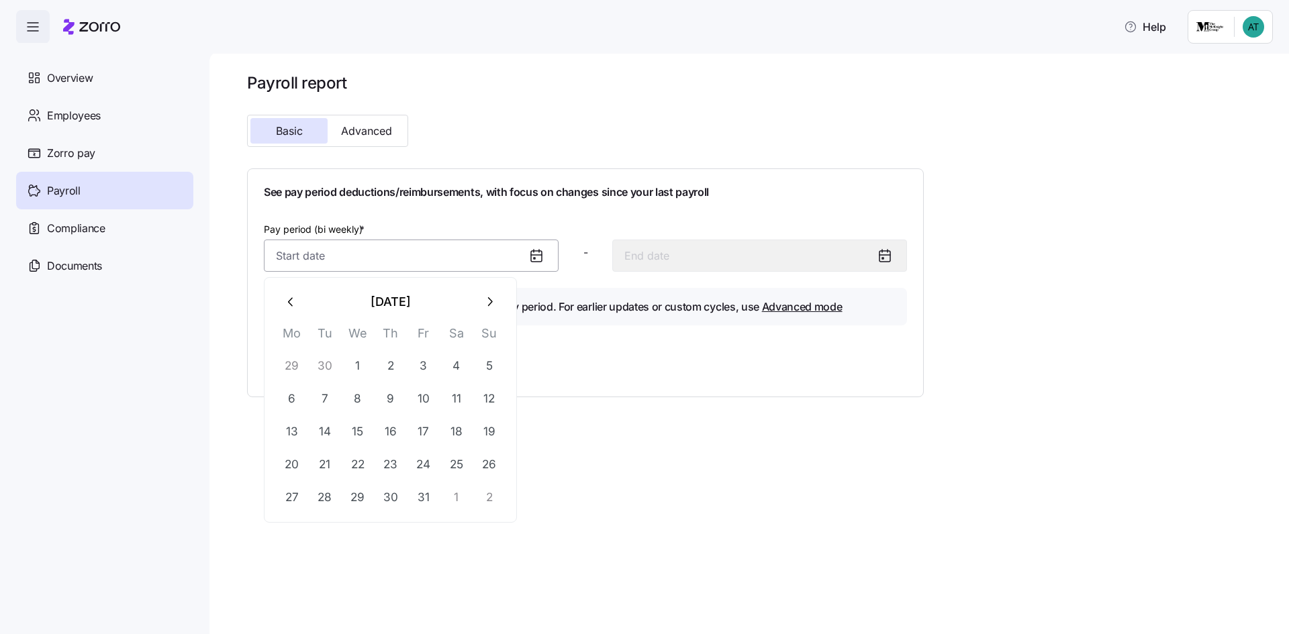
click at [303, 258] on input "Pay period (bi weekly) *" at bounding box center [411, 256] width 295 height 32
click at [291, 365] on button "29" at bounding box center [292, 366] width 32 height 32
type input "September 29, 2025"
type input "October 12, 2025"
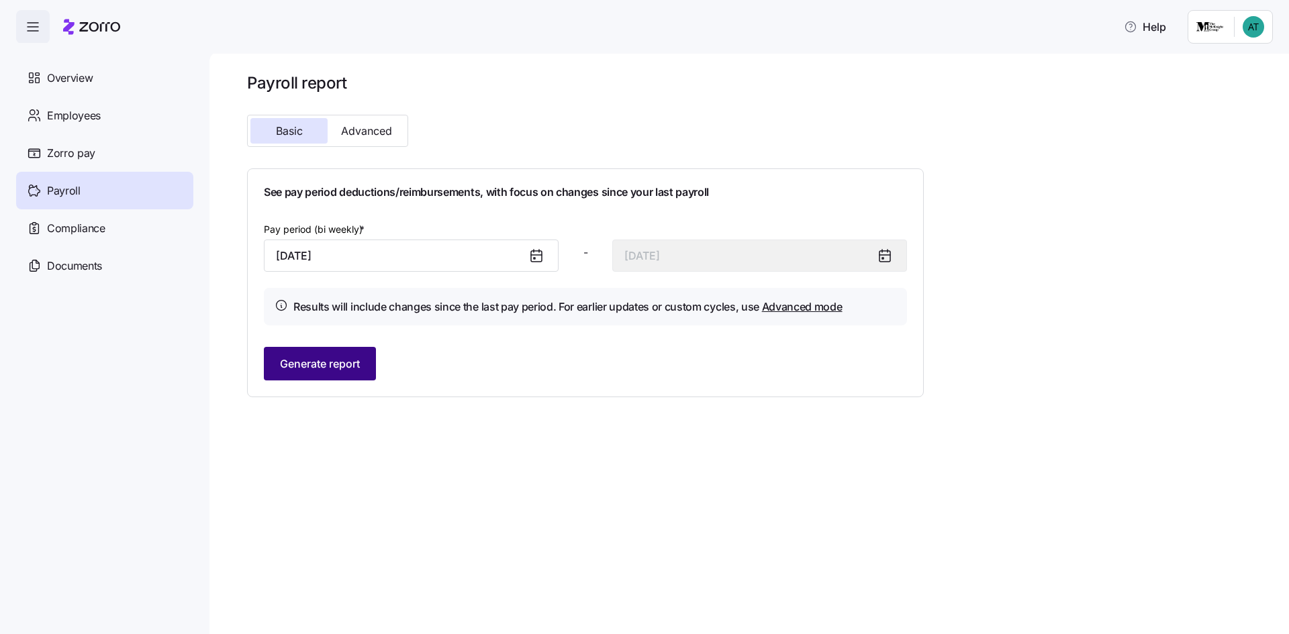
click at [310, 367] on span "Generate report" at bounding box center [320, 364] width 80 height 16
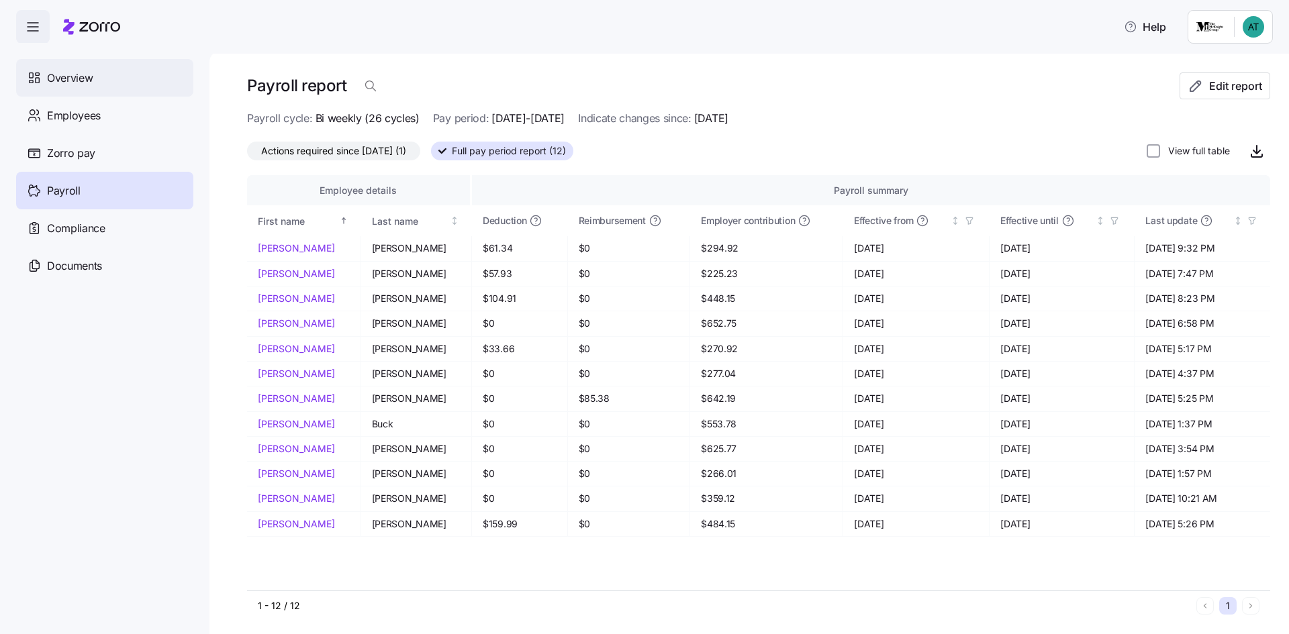
click at [75, 75] on span "Overview" at bounding box center [70, 78] width 46 height 17
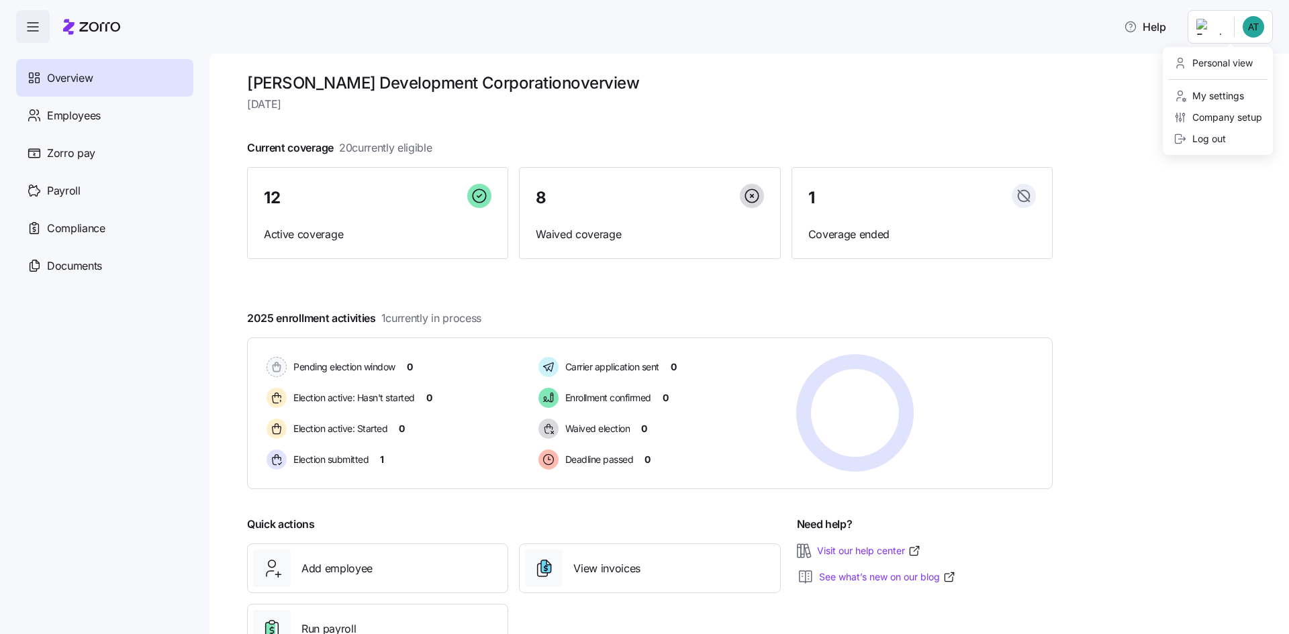
click at [1259, 24] on html "Help Overview Employees Zorro pay Payroll Compliance Documents McKnight Develop…" at bounding box center [644, 313] width 1289 height 626
click at [1216, 140] on div "Log out" at bounding box center [1200, 139] width 52 height 15
